Goal: Transaction & Acquisition: Purchase product/service

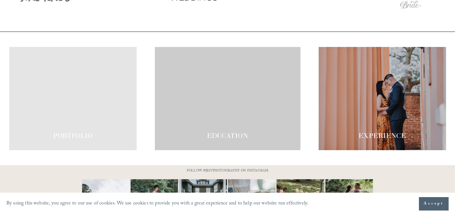
scroll to position [1140, 0]
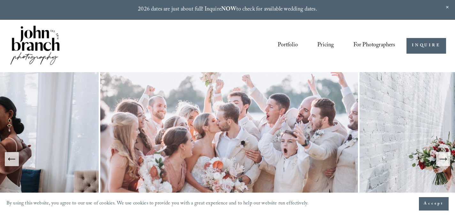
click at [0, 0] on span "Presets" at bounding box center [0, 0] width 0 height 0
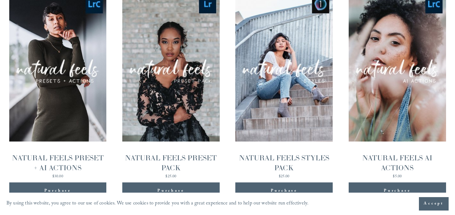
scroll to position [675, 0]
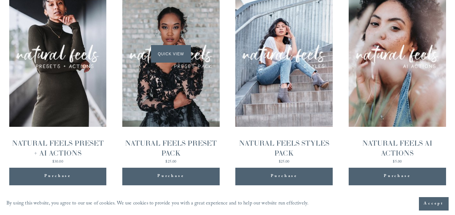
click at [170, 106] on div "Quick View" at bounding box center [170, 54] width 97 height 146
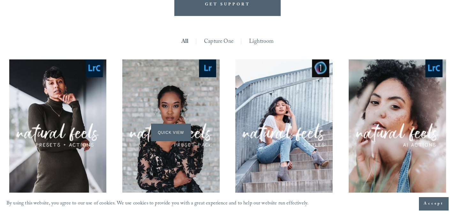
scroll to position [622, 0]
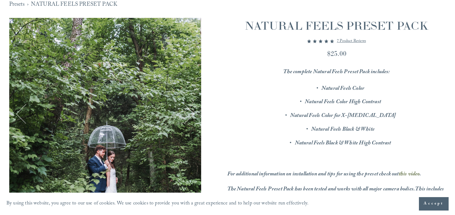
scroll to position [149, 0]
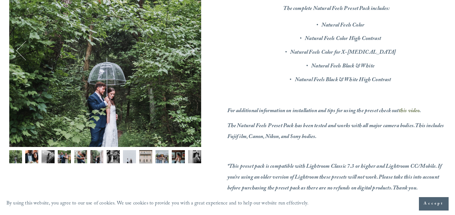
click at [33, 160] on img "Image 2 of 12" at bounding box center [31, 156] width 13 height 13
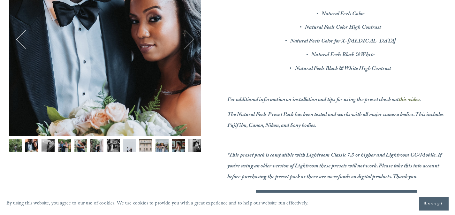
scroll to position [163, 0]
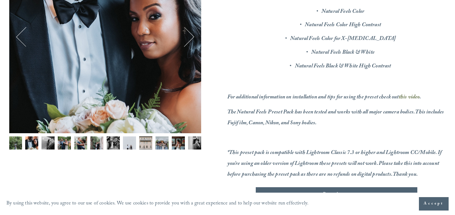
click at [45, 142] on img "Image 3 of 12" at bounding box center [47, 142] width 13 height 13
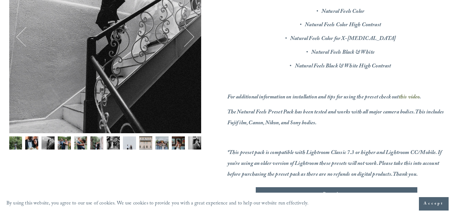
click at [64, 144] on img "Image 4 of 12" at bounding box center [64, 142] width 13 height 13
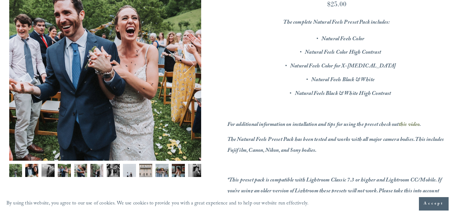
scroll to position [134, 0]
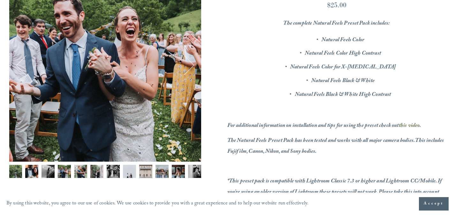
click at [66, 174] on img "Image 4 of 12" at bounding box center [64, 171] width 13 height 13
click at [80, 173] on img "Image 5 of 12" at bounding box center [80, 171] width 13 height 13
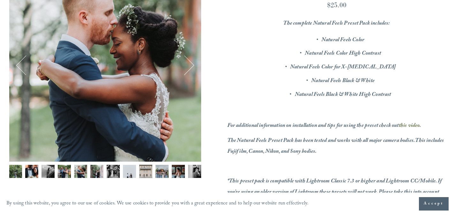
click at [95, 174] on img "Image 6 of 12" at bounding box center [96, 171] width 13 height 13
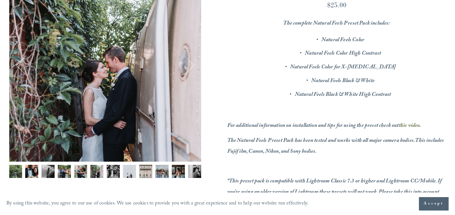
click at [109, 173] on img "Image 7 of 12" at bounding box center [113, 171] width 13 height 13
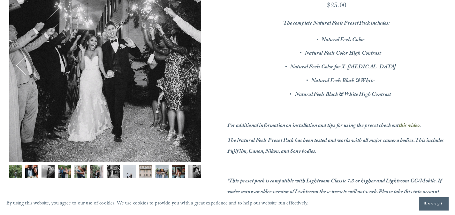
click at [128, 171] on img "Image 8 of 12" at bounding box center [129, 171] width 13 height 13
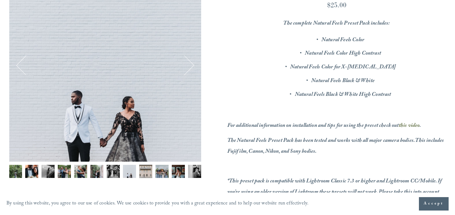
click at [147, 172] on img "Image 9 of 12" at bounding box center [145, 171] width 13 height 13
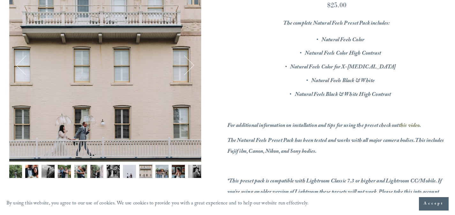
click at [167, 174] on img "Image 10 of 12" at bounding box center [161, 171] width 13 height 13
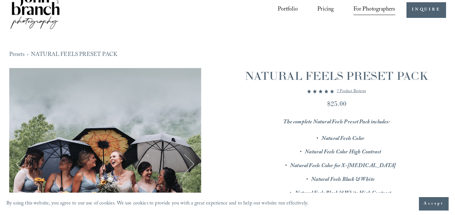
scroll to position [27, 0]
